Goal: Task Accomplishment & Management: Use online tool/utility

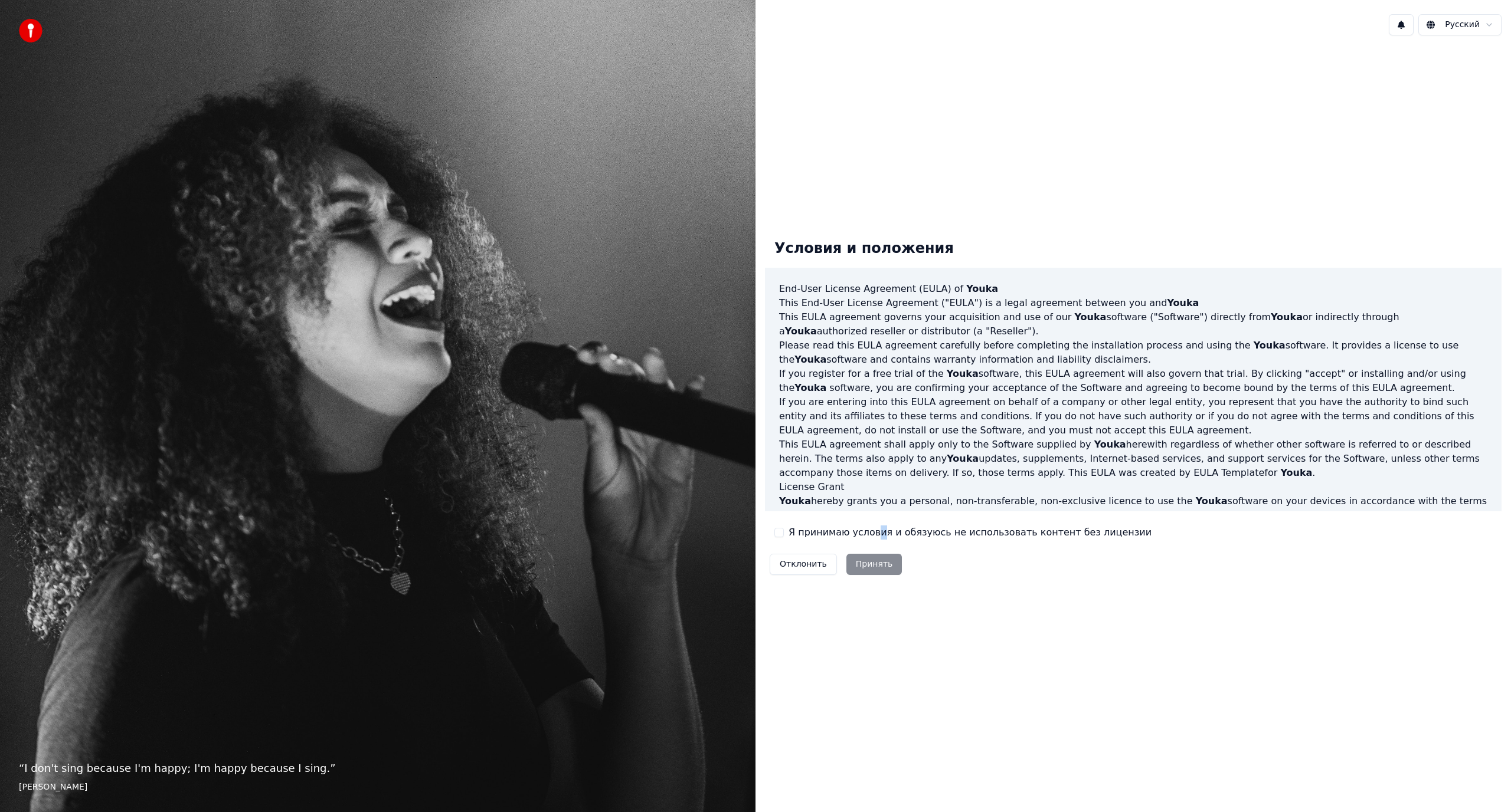
click at [874, 532] on label "Я принимаю условия и обязуюсь не использовать контент без лицензии" at bounding box center [970, 532] width 363 height 14
click at [840, 535] on label "Я принимаю условия и обязуюсь не использовать контент без лицензии" at bounding box center [970, 532] width 363 height 14
click at [784, 535] on button "Я принимаю условия и обязуюсь не использовать контент без лицензии" at bounding box center [779, 533] width 9 height 9
click at [873, 573] on button "Принять" at bounding box center [874, 565] width 56 height 21
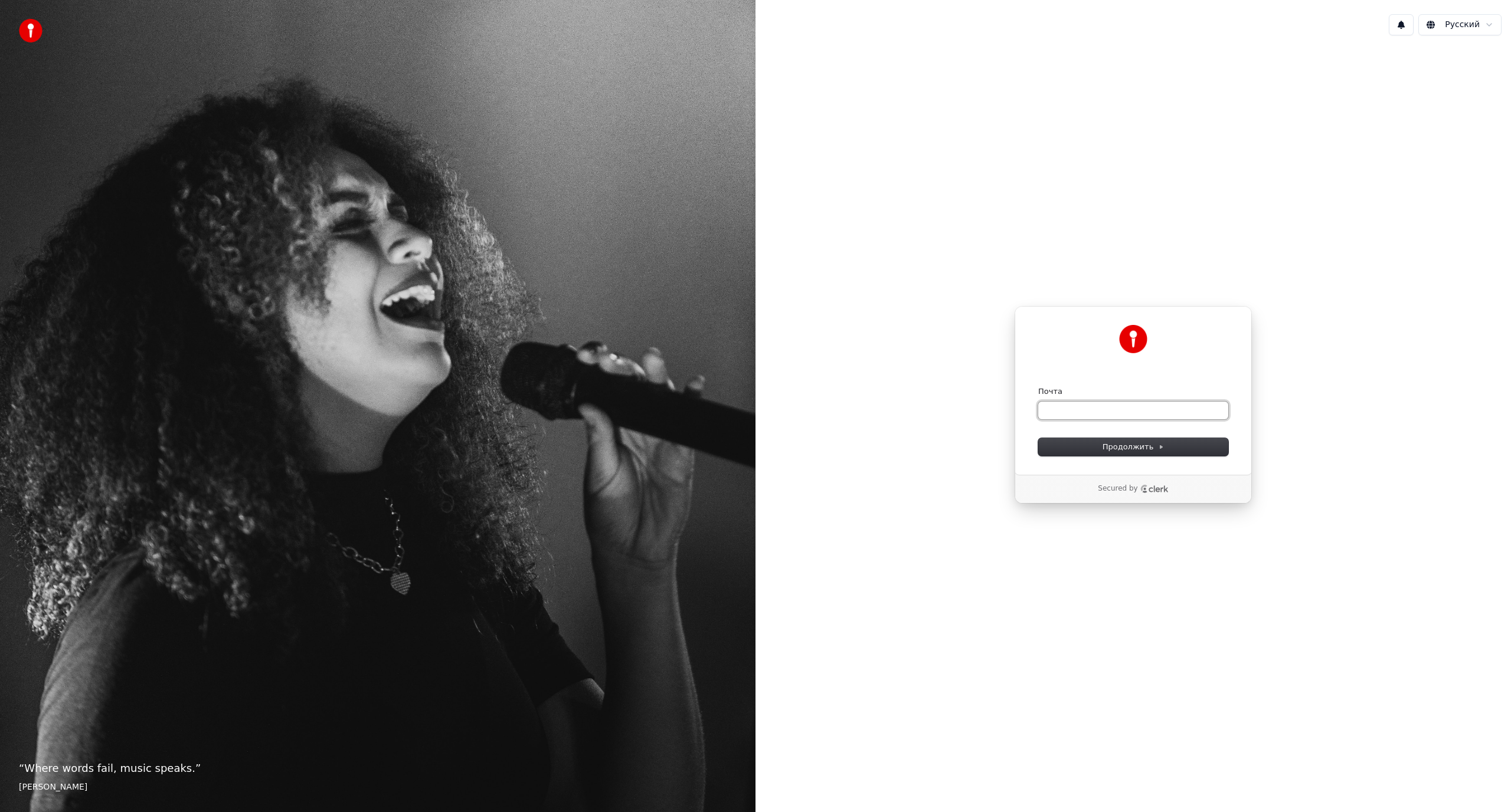
click at [1133, 413] on input "Почта" at bounding box center [1134, 410] width 191 height 18
type input "*"
click at [1082, 453] on button "Продолжить" at bounding box center [1134, 447] width 191 height 18
type input "**********"
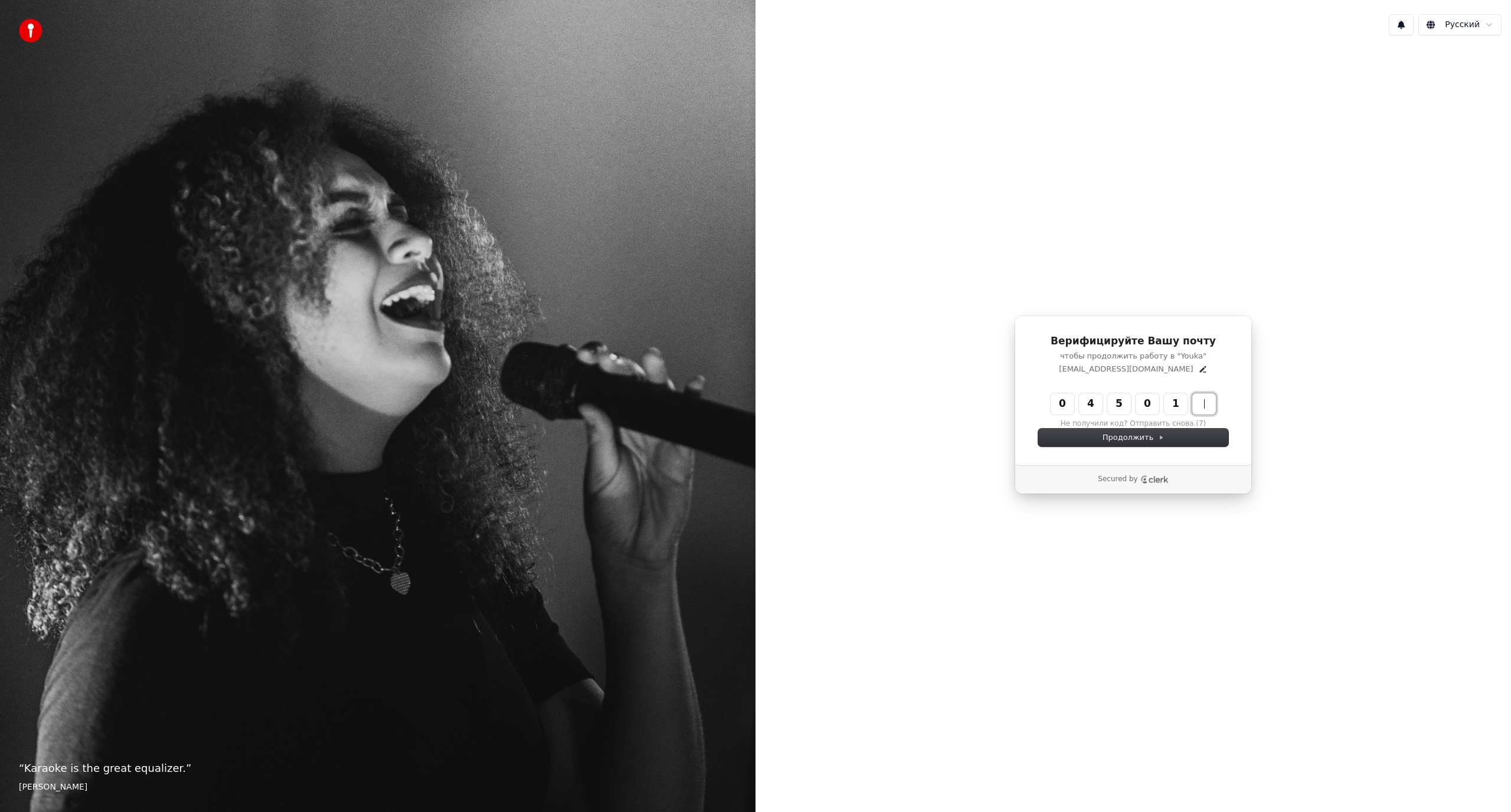
type input "******"
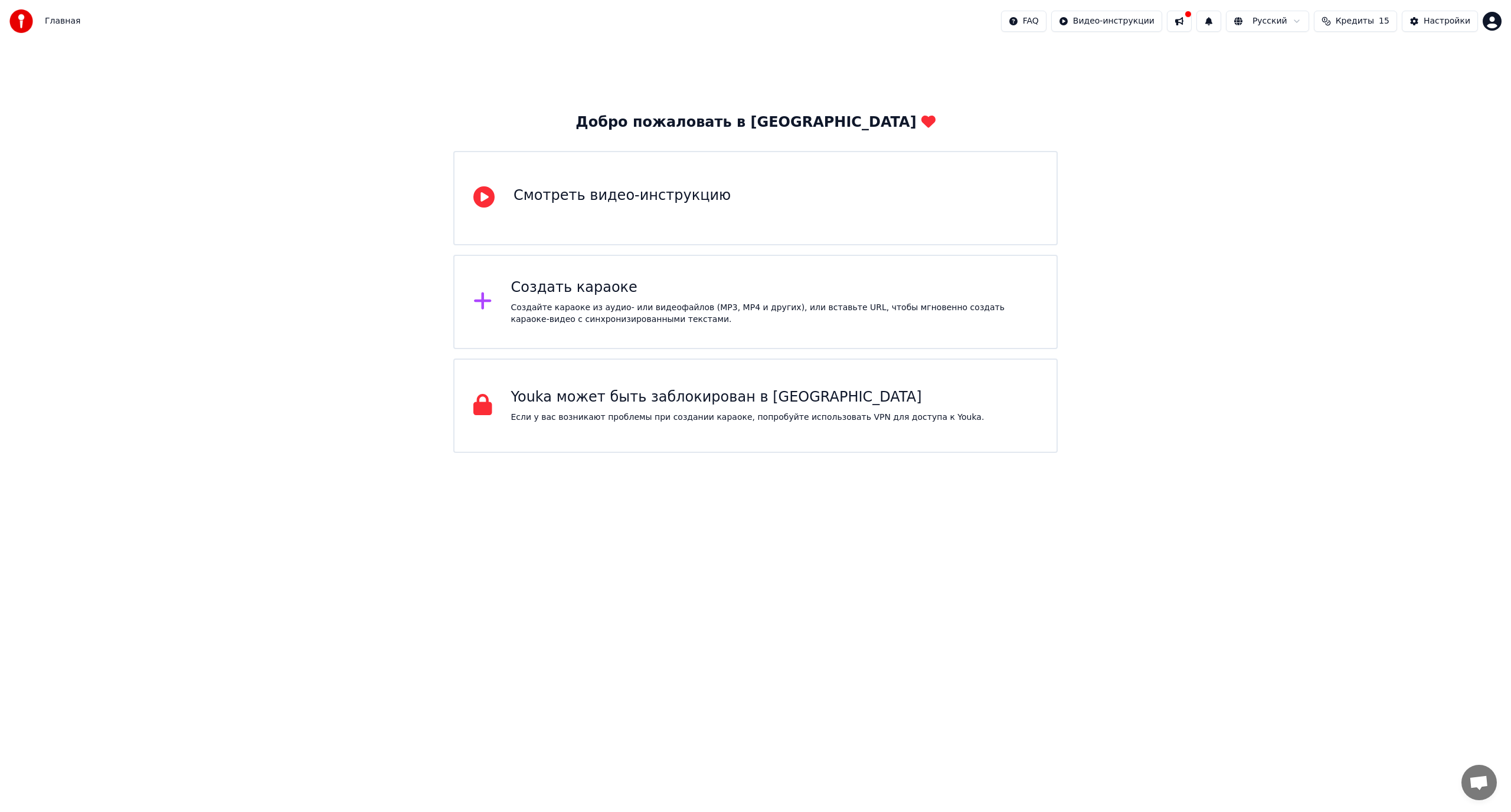
click at [626, 331] on div "Создать караоке Создайте караоке из аудио- или видеофайлов (MP3, MP4 и других),…" at bounding box center [755, 301] width 604 height 94
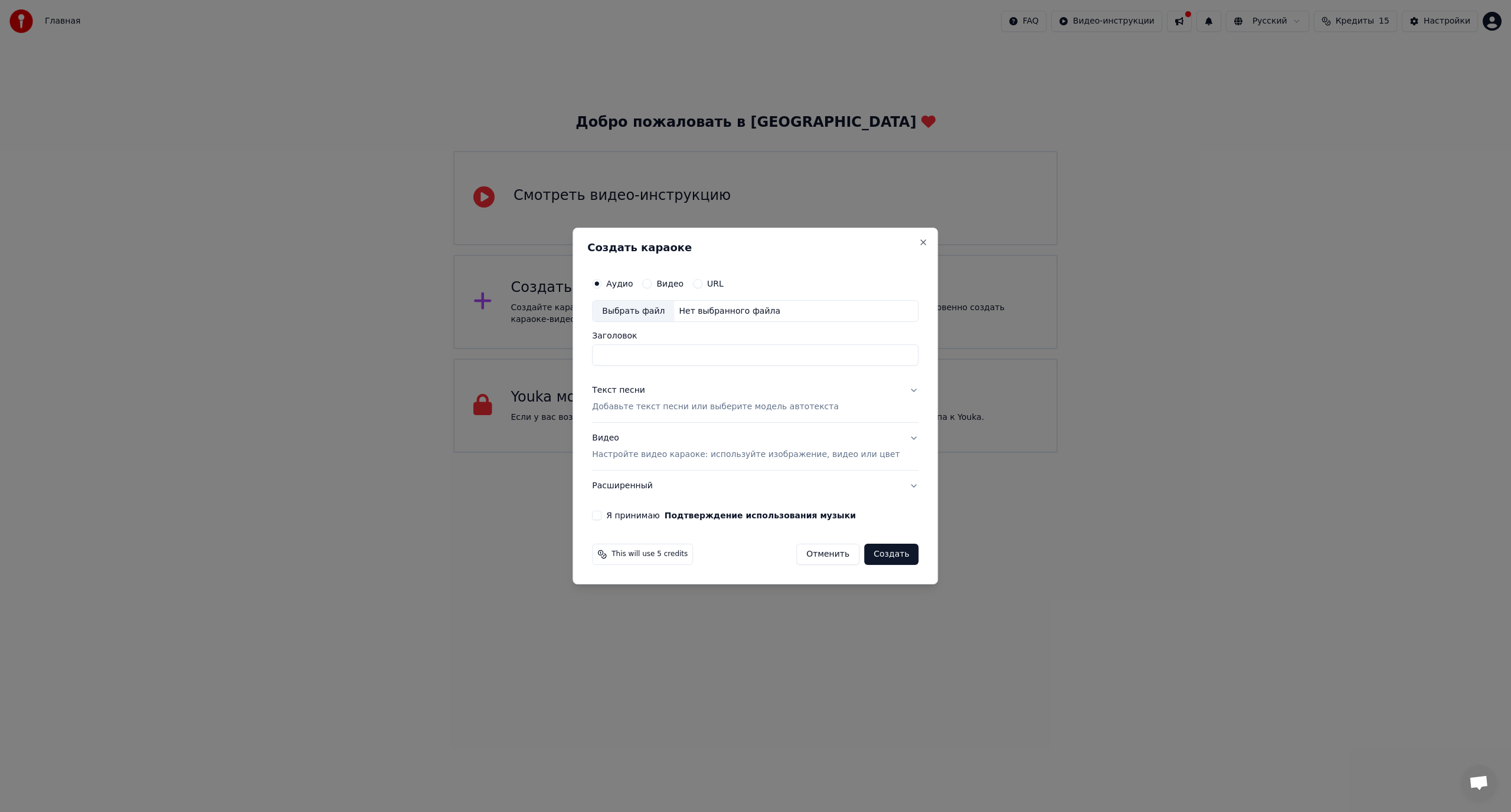
click at [651, 312] on div "Выбрать файл" at bounding box center [633, 311] width 81 height 21
click at [740, 394] on div "Текст песни Добавьте текст песни или выберите модель автотекста" at bounding box center [715, 399] width 247 height 28
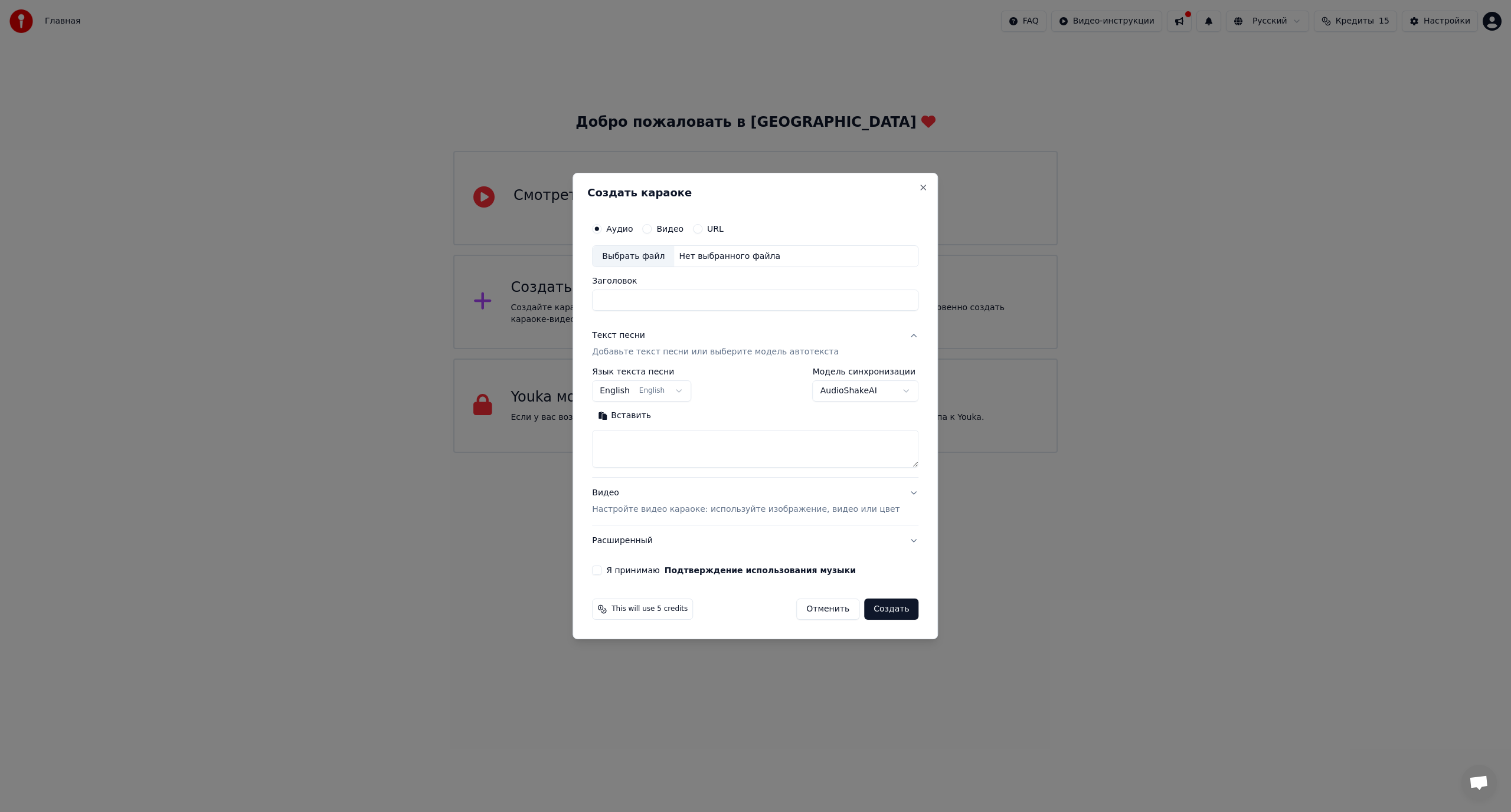
click at [691, 390] on button "English English" at bounding box center [642, 391] width 99 height 21
click at [697, 390] on body "Главная FAQ Видео-инструкции Русский Кредиты 15 Настройки Добро пожаловать в Yo…" at bounding box center [756, 226] width 1511 height 453
click at [919, 189] on button "Close" at bounding box center [924, 188] width 9 height 9
select select
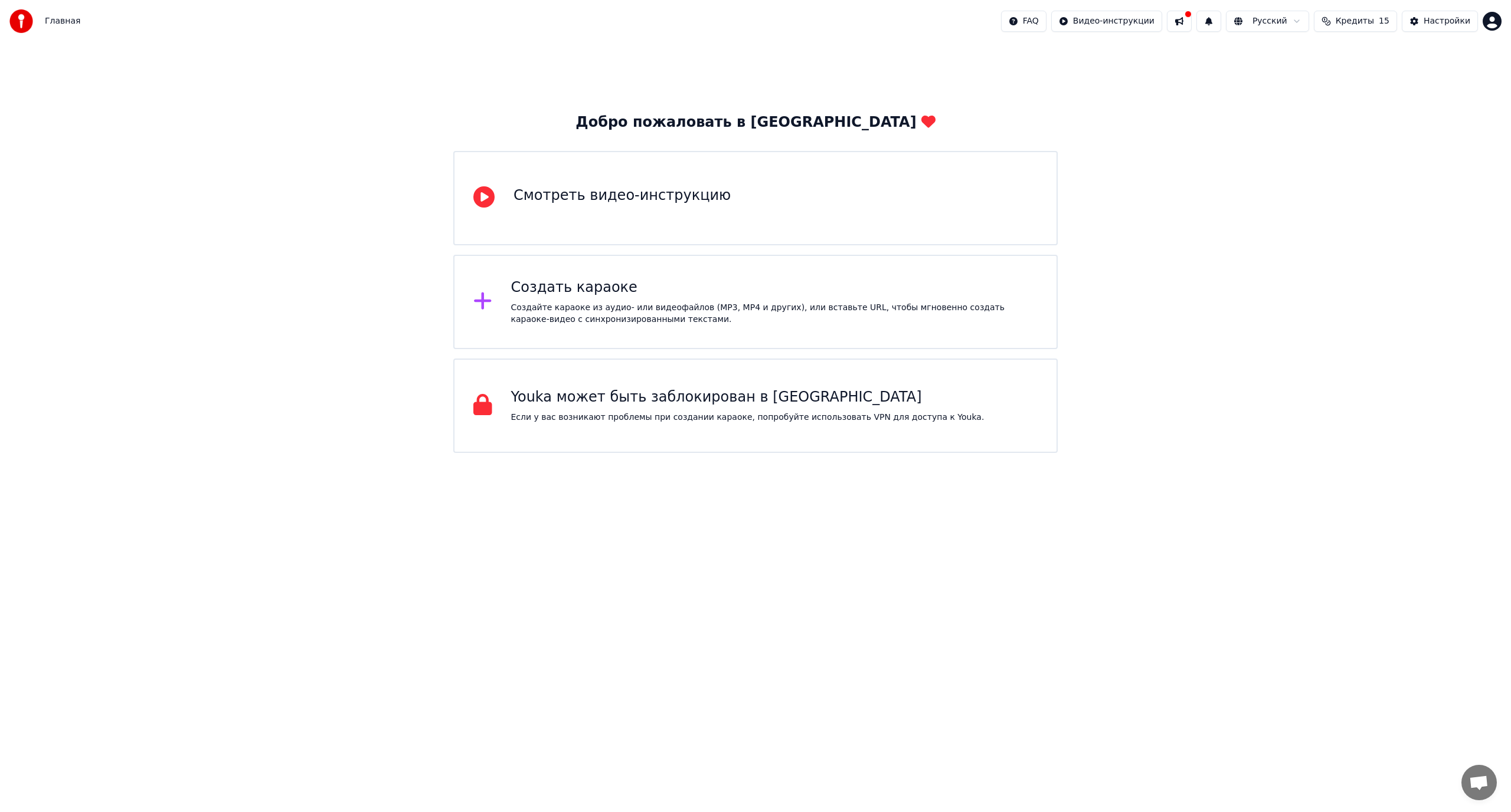
click at [556, 300] on div "Создать караоке Создайте караоке из аудио- или видеофайлов (MP3, MP4 и других),…" at bounding box center [774, 301] width 527 height 48
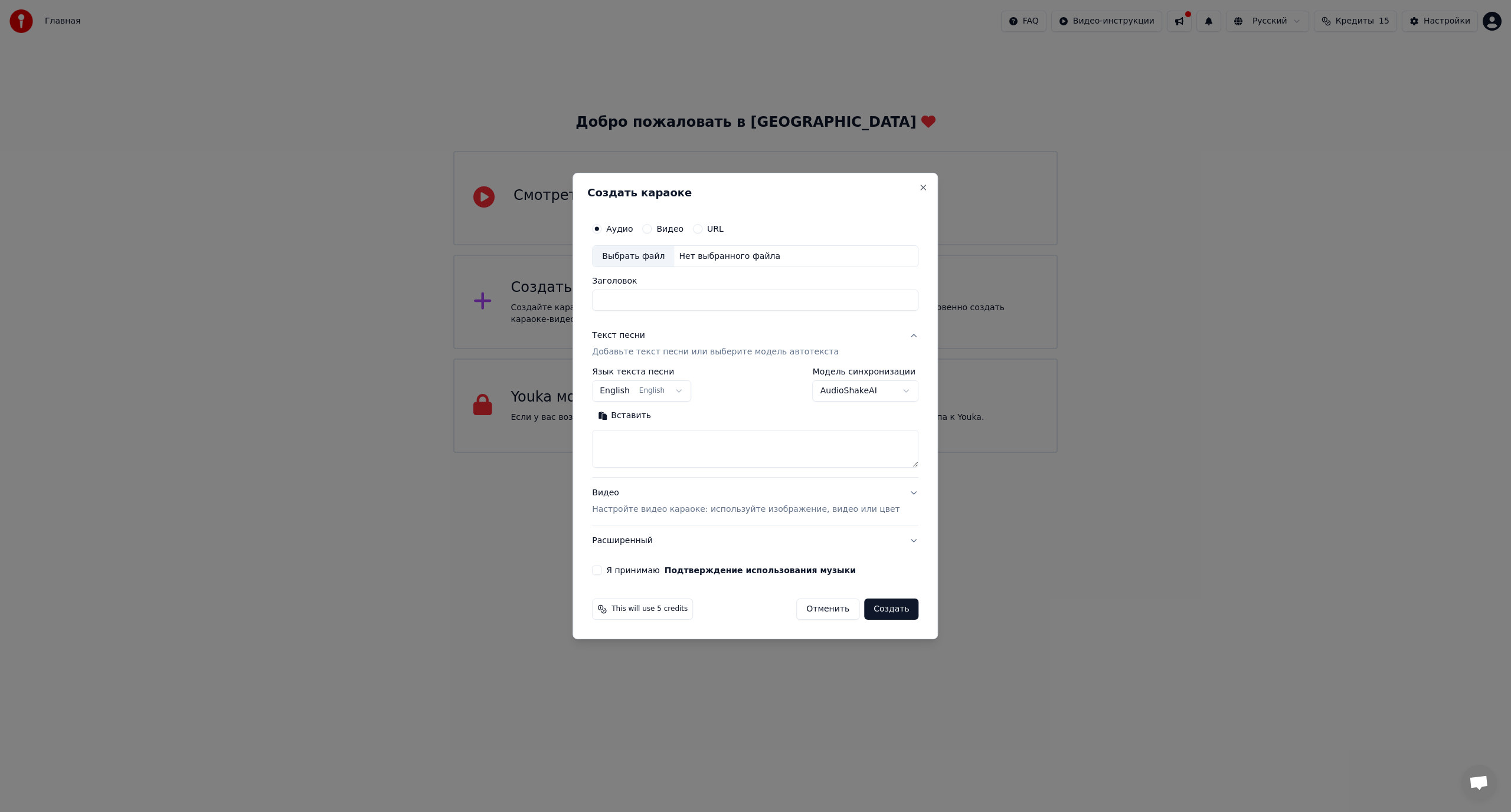
click at [684, 233] on label "Видео" at bounding box center [670, 229] width 27 height 8
click at [652, 233] on button "Видео" at bounding box center [647, 229] width 9 height 9
click at [724, 231] on label "URL" at bounding box center [715, 229] width 17 height 8
click at [702, 231] on button "URL" at bounding box center [698, 229] width 9 height 9
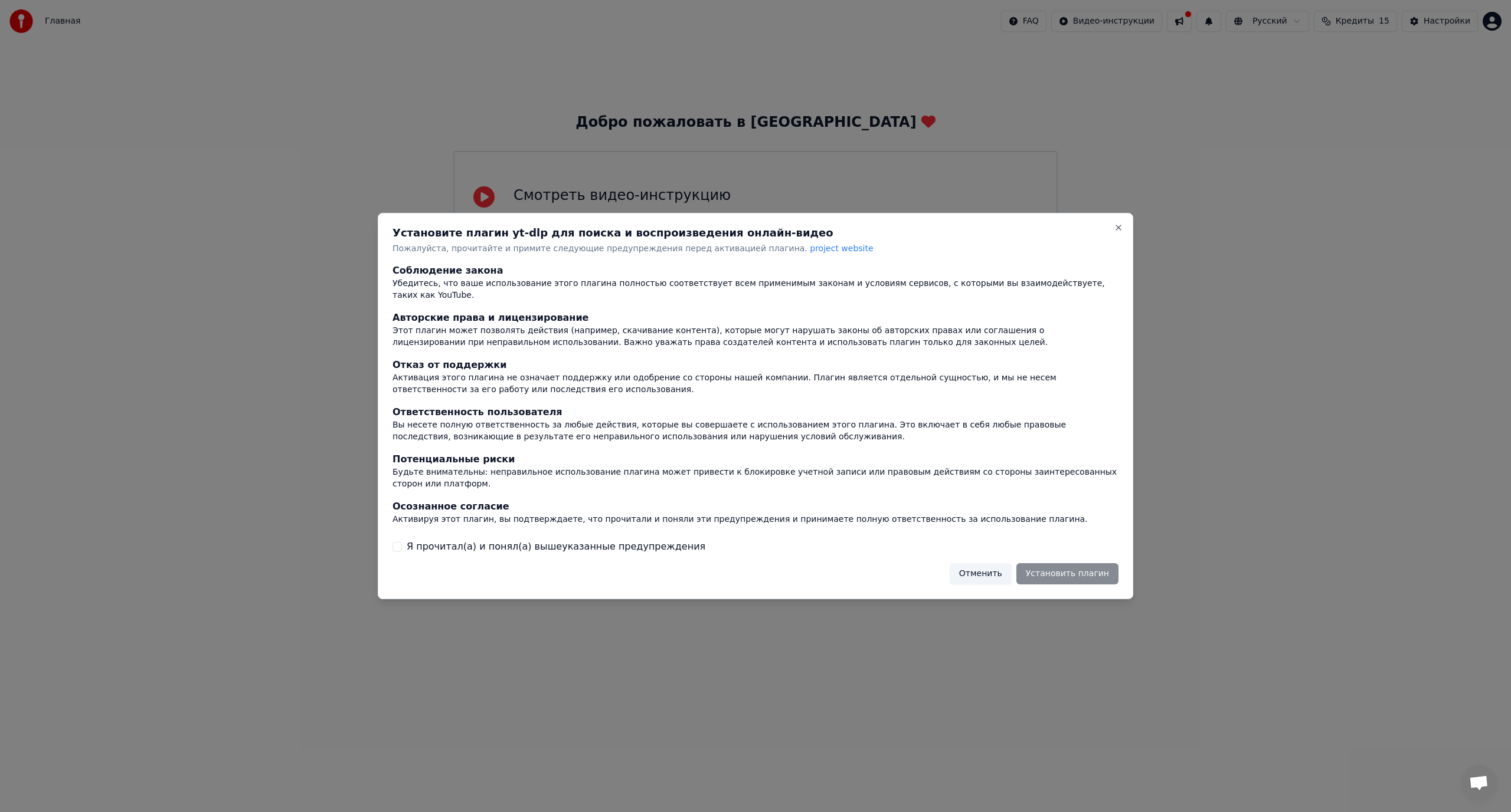
click at [1011, 564] on button "Отменить" at bounding box center [981, 574] width 62 height 21
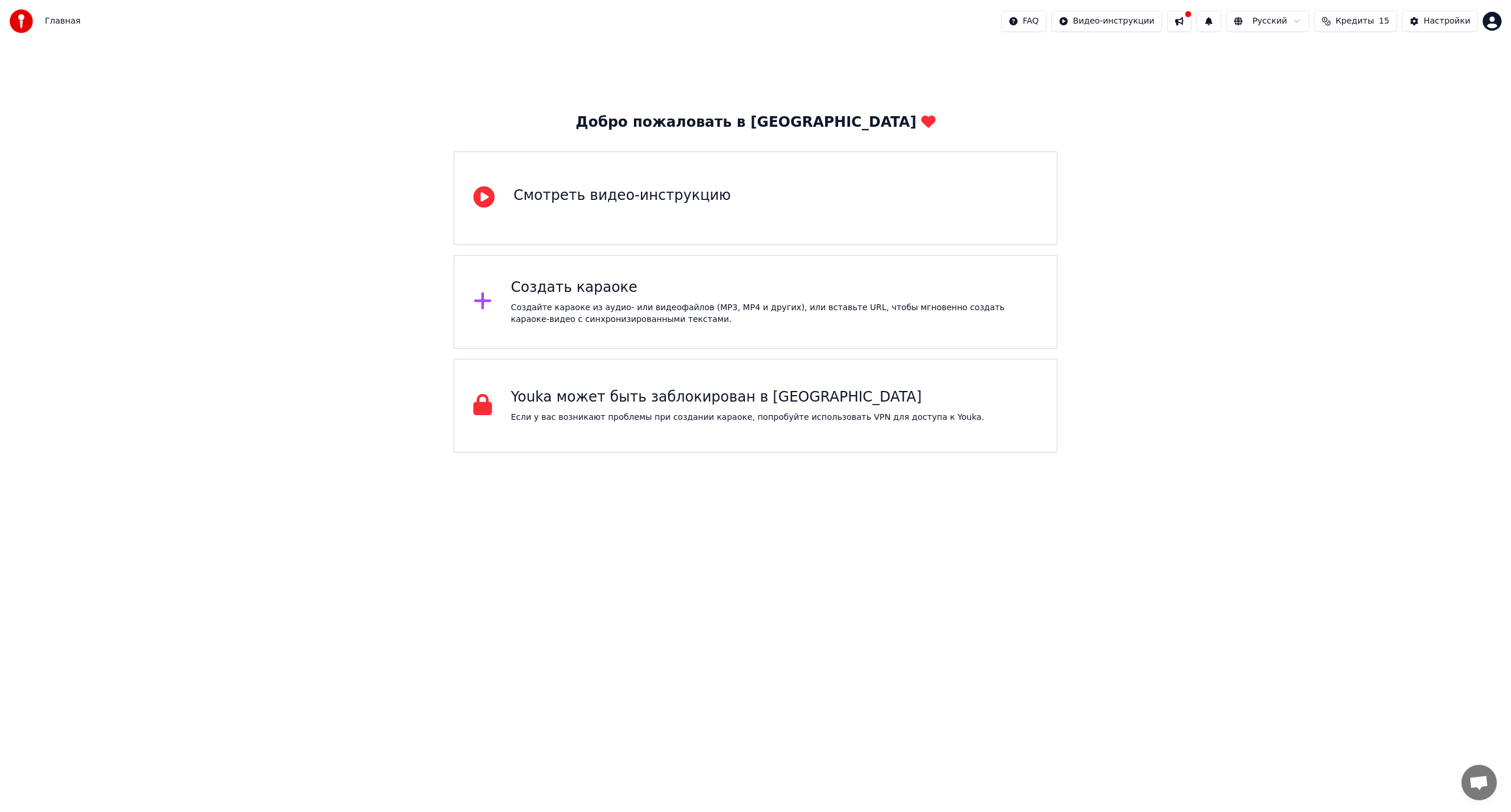
click at [720, 227] on div "Смотреть видео-инструкцию" at bounding box center [755, 198] width 604 height 94
